Goal: Task Accomplishment & Management: Use online tool/utility

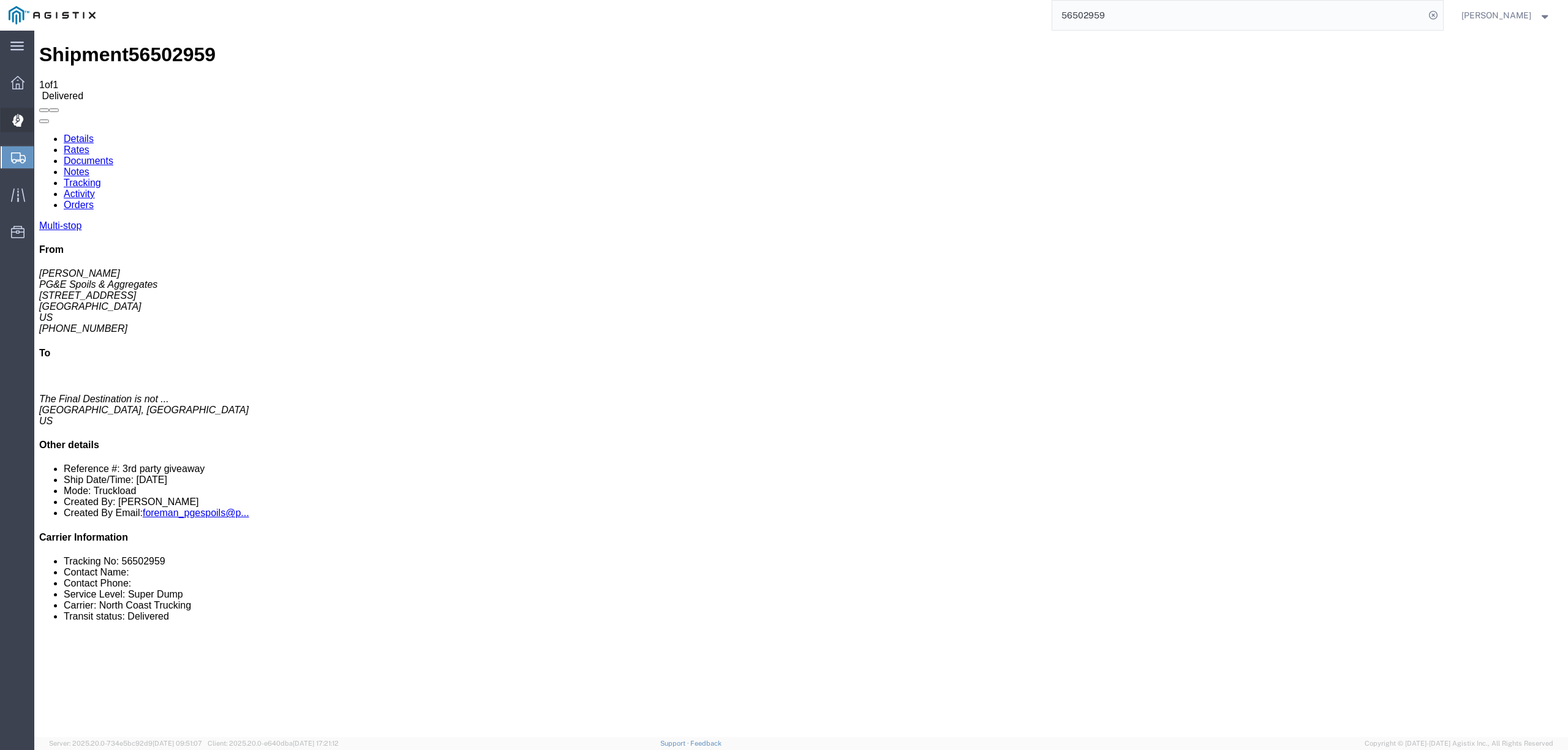
click at [42, 123] on span "Dispatch Manager" at bounding box center [38, 120] width 9 height 25
click at [42, 113] on span "Dispatch Manager" at bounding box center [38, 120] width 9 height 25
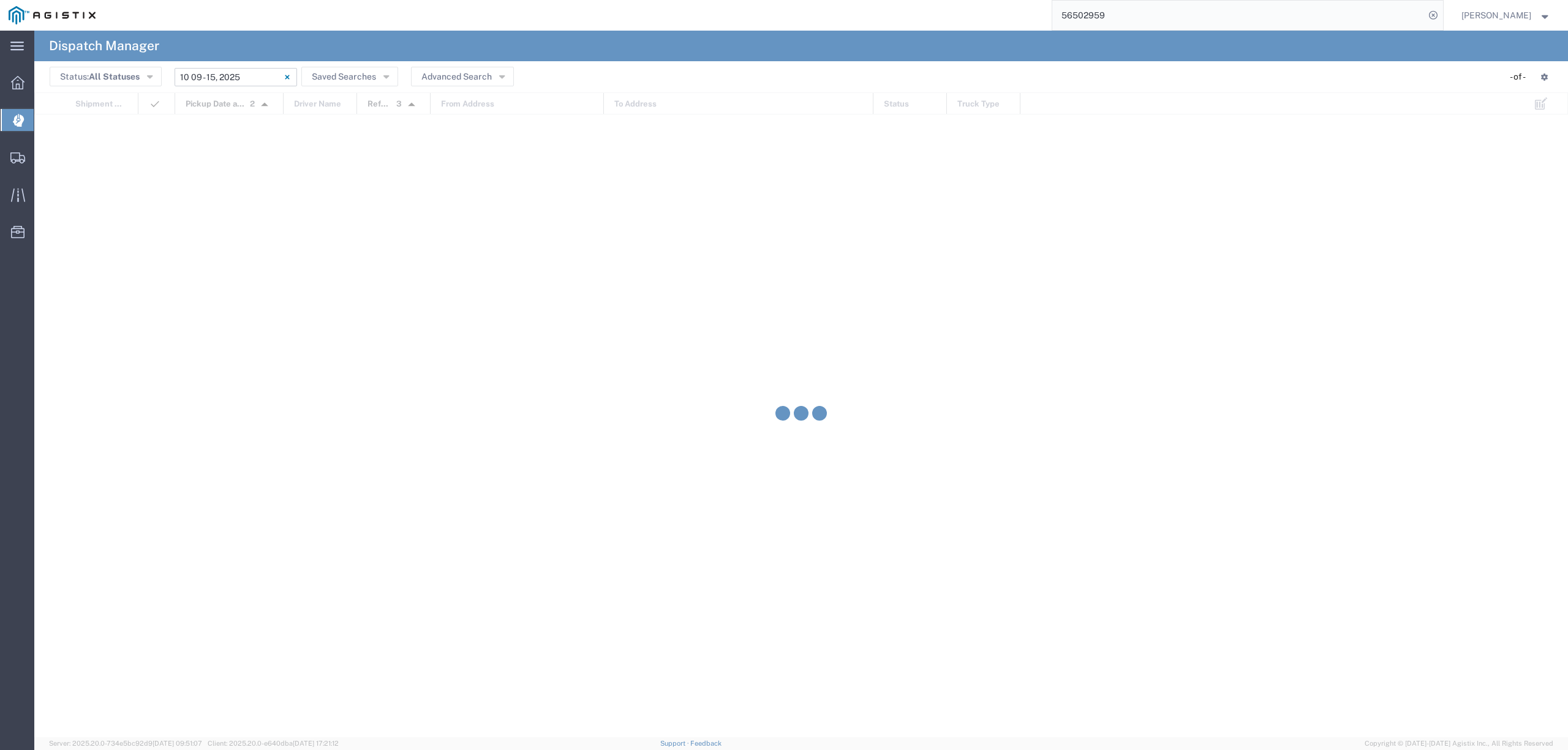
click at [196, 80] on input "[DATE] - [DATE]" at bounding box center [235, 76] width 122 height 18
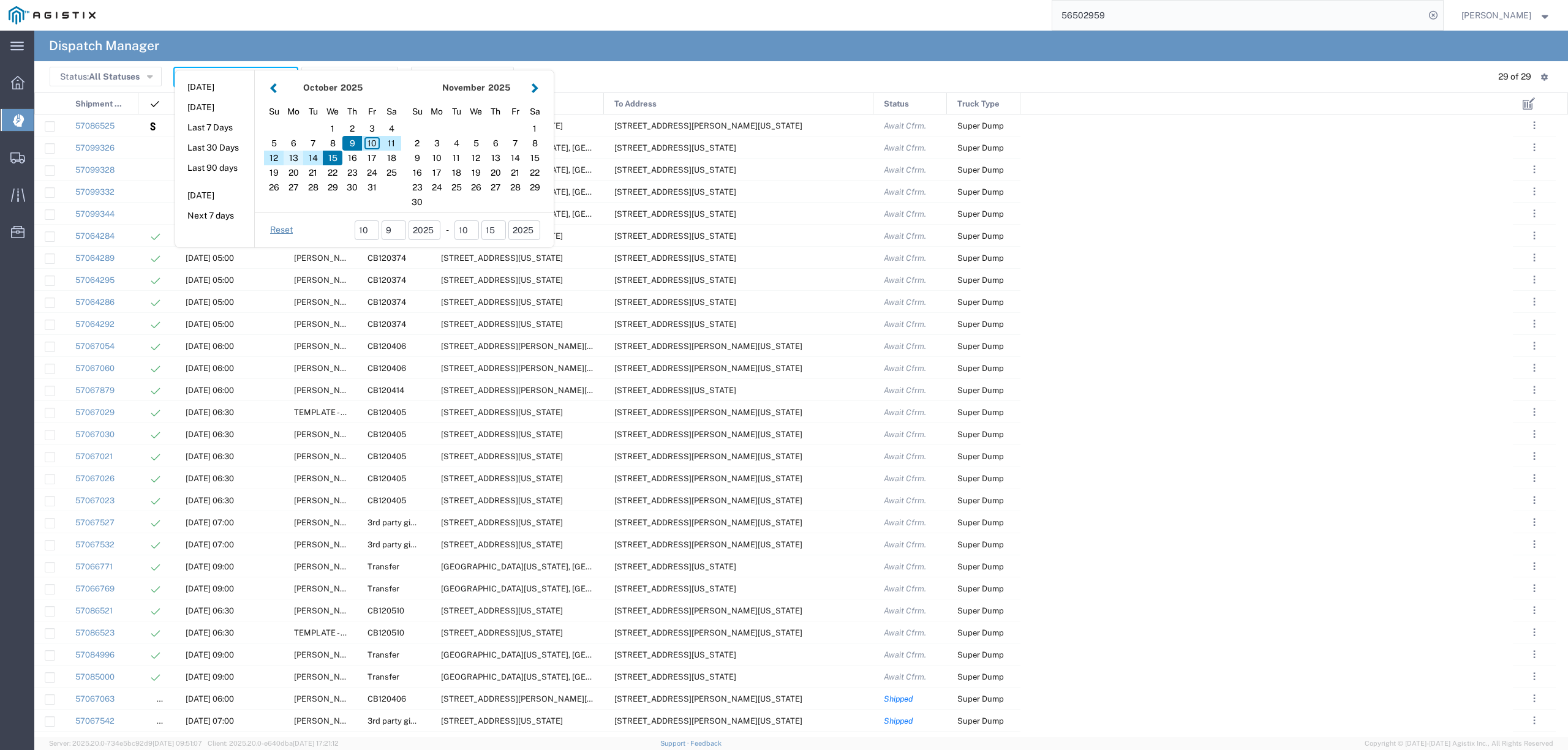
click at [292, 156] on div "13" at bounding box center [293, 158] width 20 height 15
type input "[DATE]"
type input "[DATE] - [DATE]"
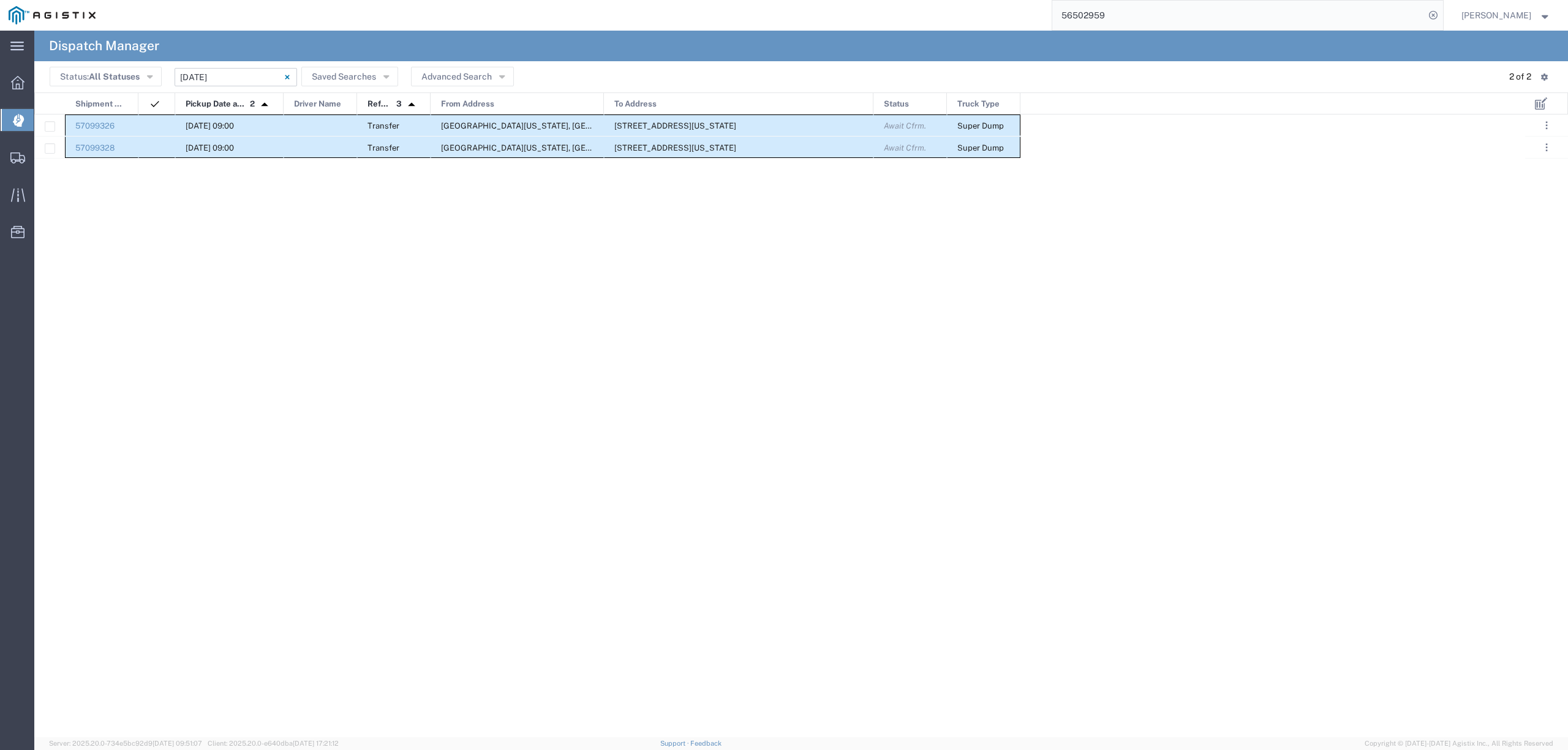
drag, startPoint x: 104, startPoint y: 119, endPoint x: 988, endPoint y: 146, distance: 884.4
click at [998, 143] on div "57099326 [DATE] 09:00 [STREET_ADDRESS][GEOGRAPHIC_DATA][US_STATE][STREET_ADDRES…" at bounding box center [527, 137] width 986 height 45
